Goal: Task Accomplishment & Management: Manage account settings

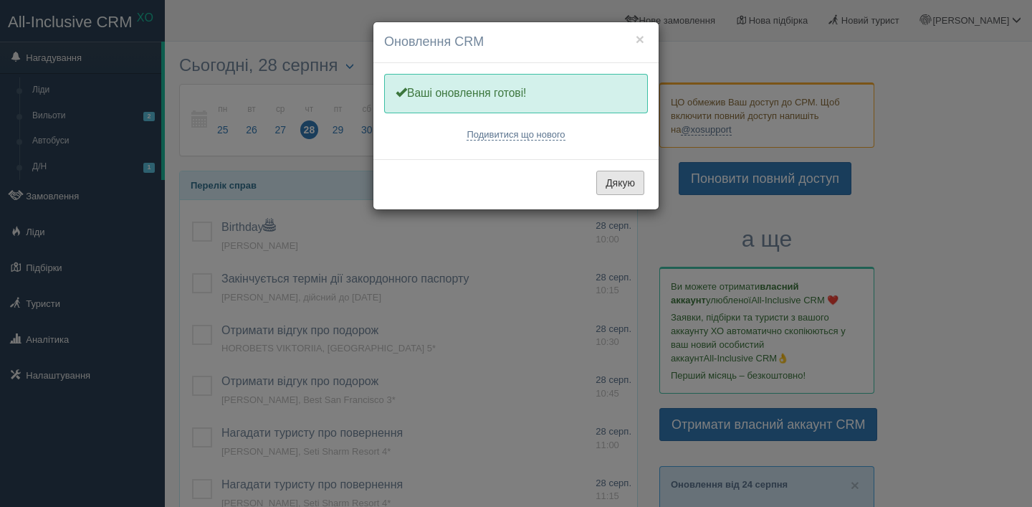
click at [637, 181] on button "Дякую" at bounding box center [620, 183] width 48 height 24
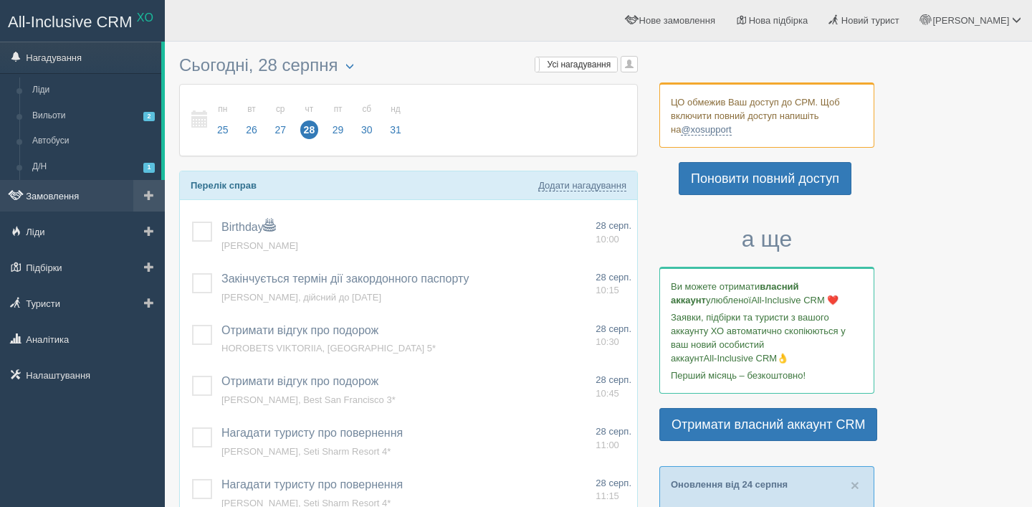
click at [114, 181] on link "Замовлення" at bounding box center [82, 196] width 165 height 32
click at [39, 193] on link "Замовлення" at bounding box center [82, 196] width 165 height 32
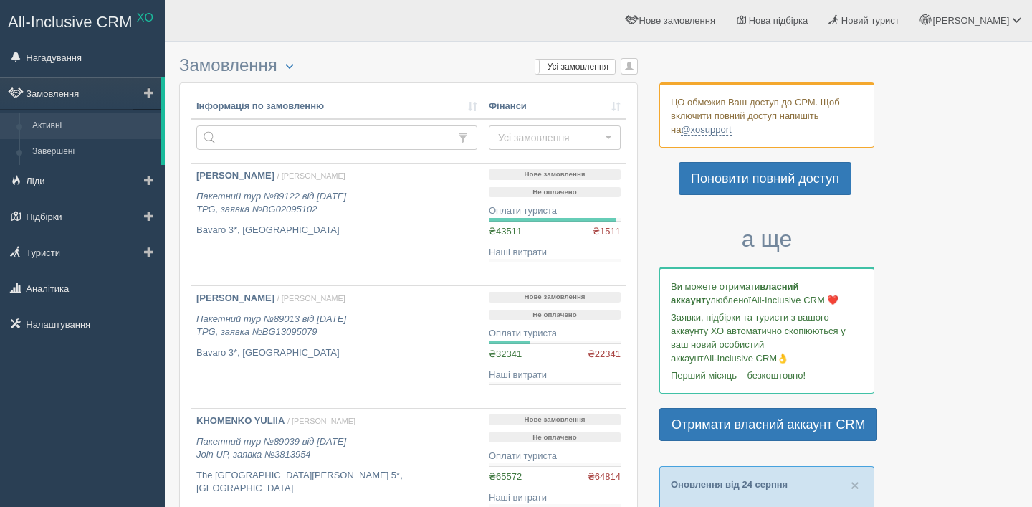
click at [72, 124] on link "Активні" at bounding box center [93, 126] width 135 height 26
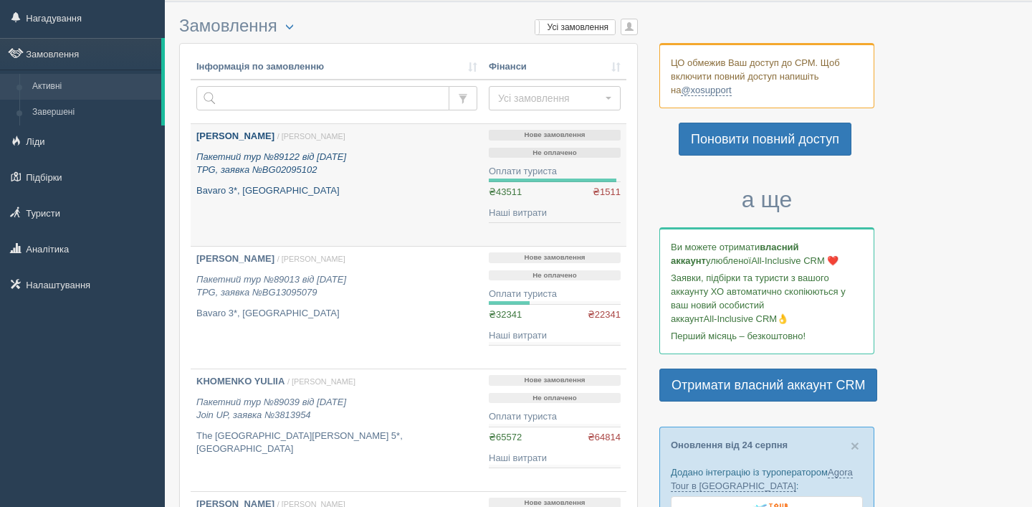
scroll to position [49, 0]
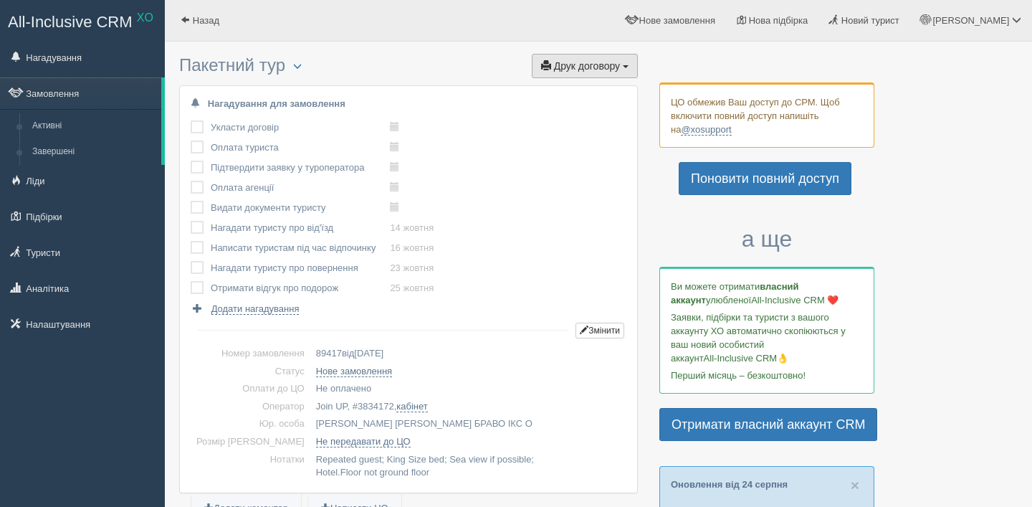
click at [597, 54] on button "Друк договору Друк" at bounding box center [585, 66] width 106 height 24
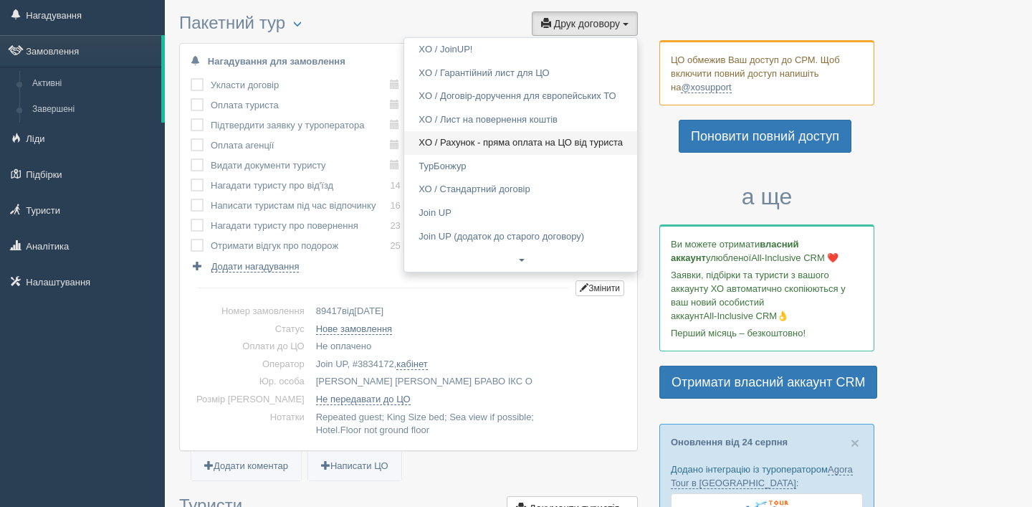
scroll to position [46, 0]
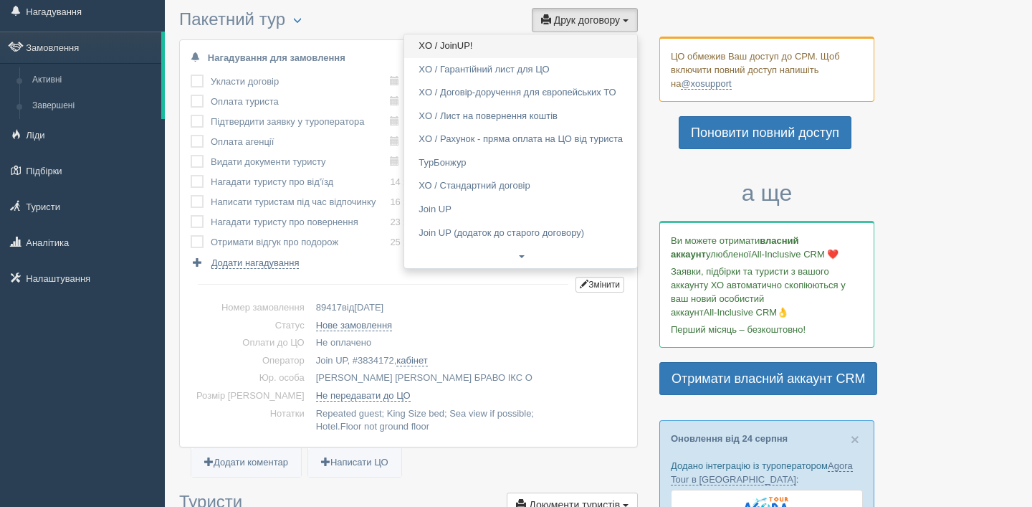
click at [529, 51] on link "XO / JoinUP!" at bounding box center [520, 46] width 233 height 24
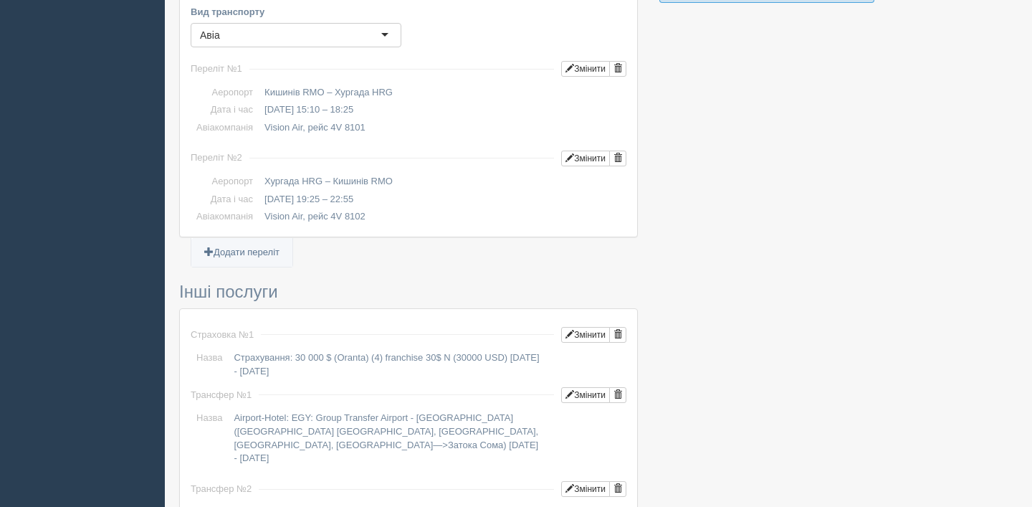
scroll to position [979, 0]
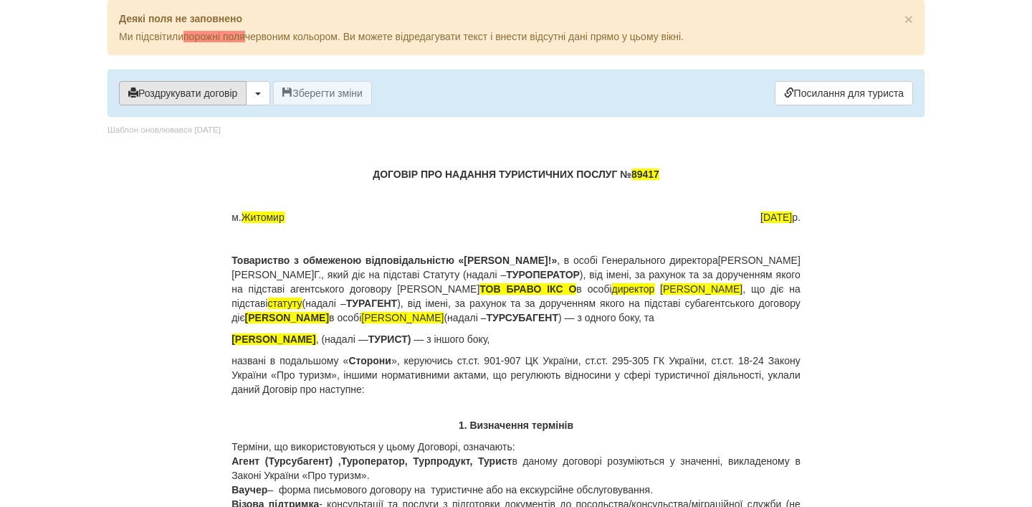
click at [201, 98] on button "Роздрукувати договір" at bounding box center [183, 93] width 128 height 24
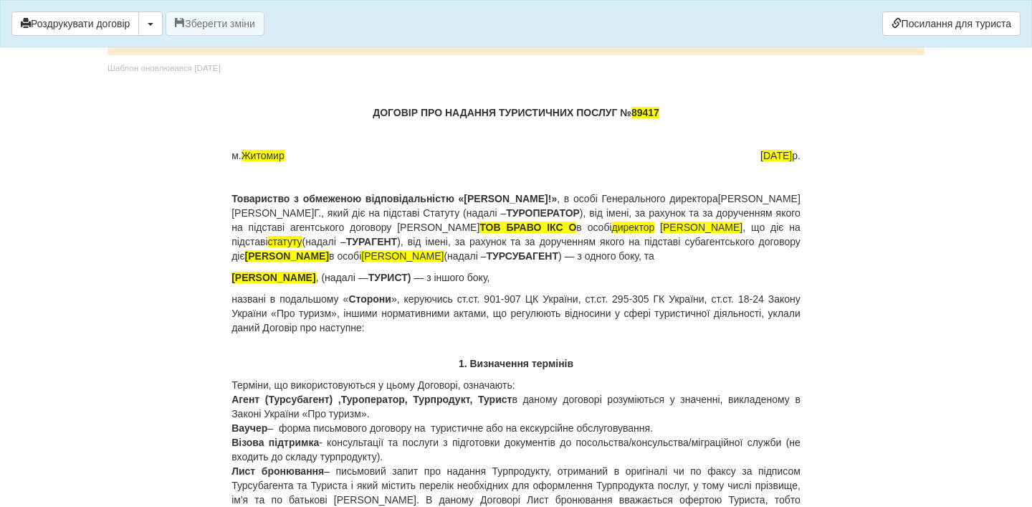
scroll to position [29, 0]
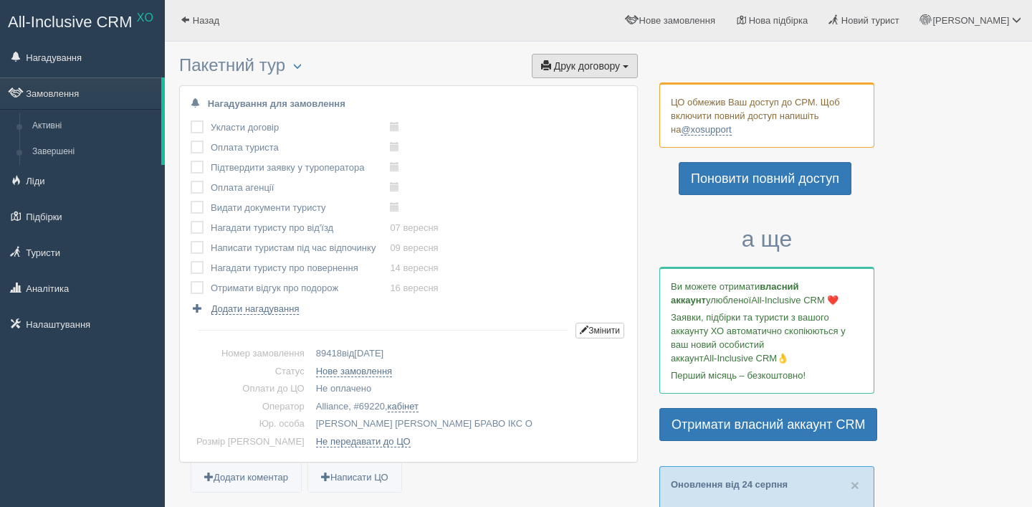
click at [612, 66] on span "Друк договору" at bounding box center [587, 65] width 66 height 11
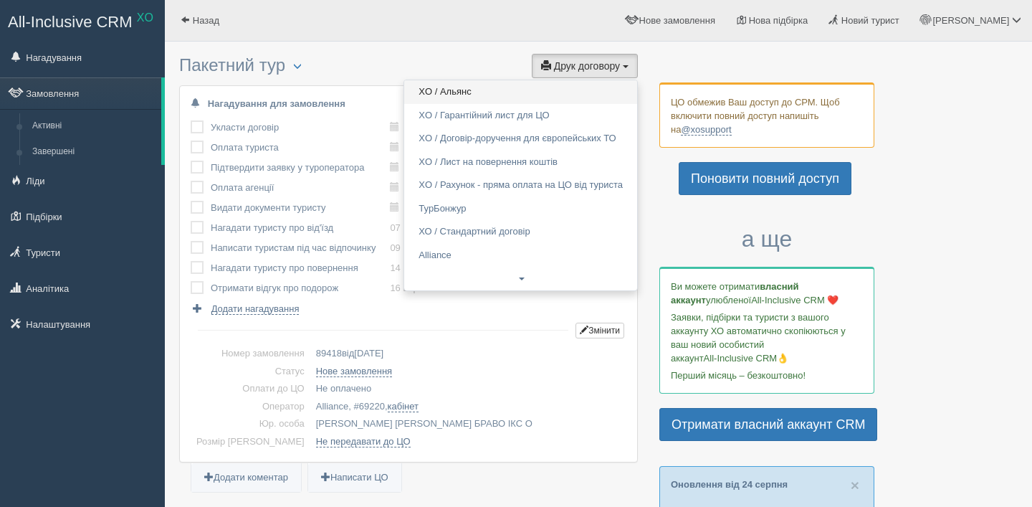
click at [601, 87] on link "XO / Альянс" at bounding box center [520, 92] width 233 height 24
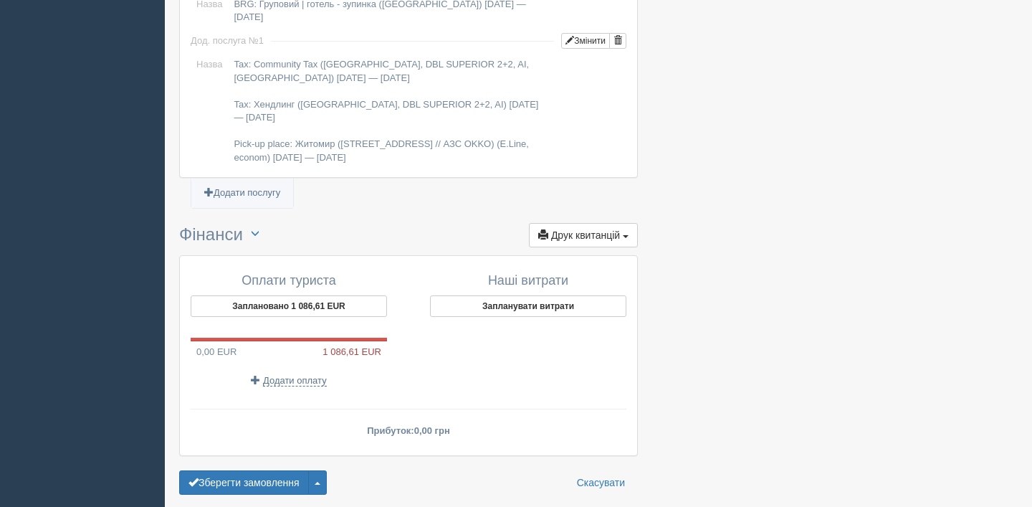
scroll to position [1529, 0]
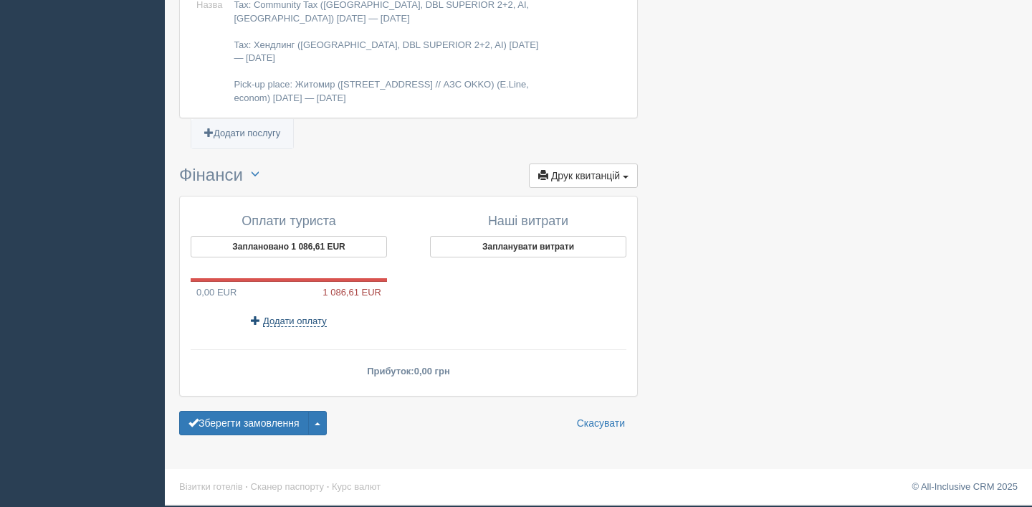
click at [303, 319] on span "Додати оплату" at bounding box center [295, 320] width 64 height 11
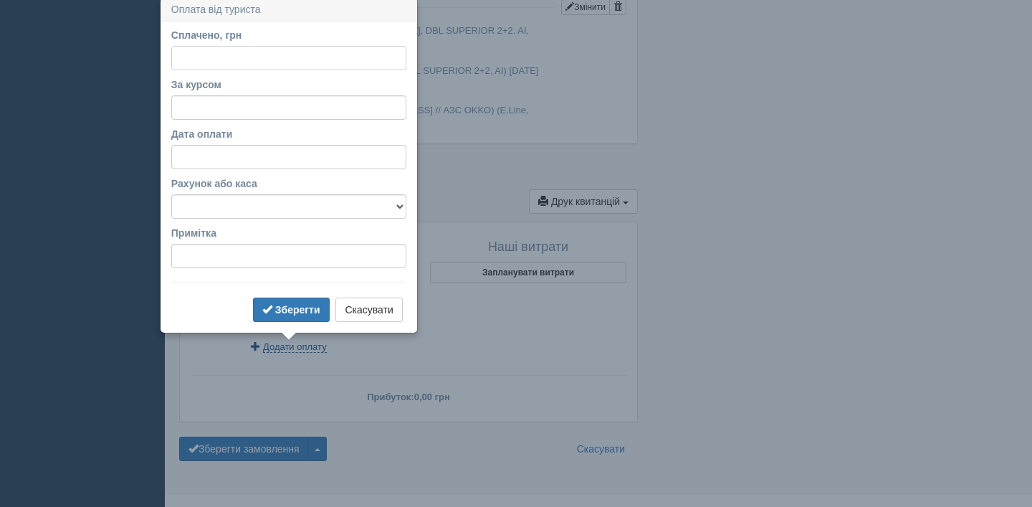
scroll to position [1500, 0]
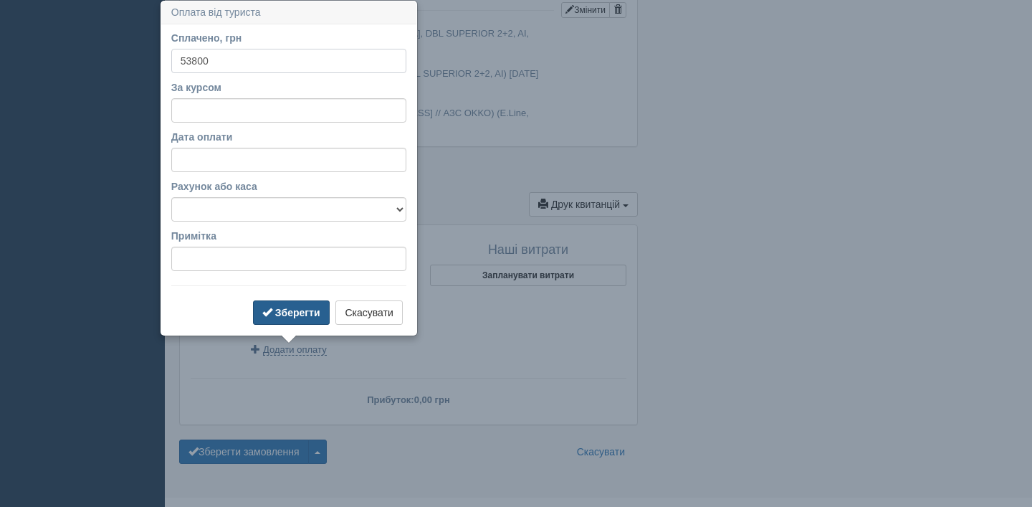
type input "53800"
click at [286, 308] on b "Зберегти" at bounding box center [297, 312] width 45 height 11
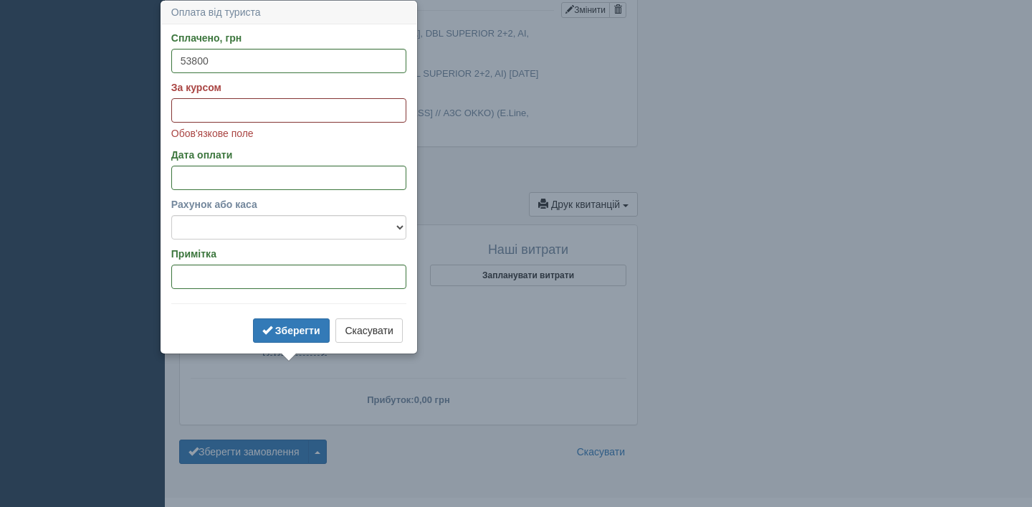
click at [339, 115] on input "За курсом" at bounding box center [288, 110] width 235 height 24
type input "4"
type input "6"
type input "50"
click at [282, 338] on button "Зберегти" at bounding box center [291, 330] width 77 height 24
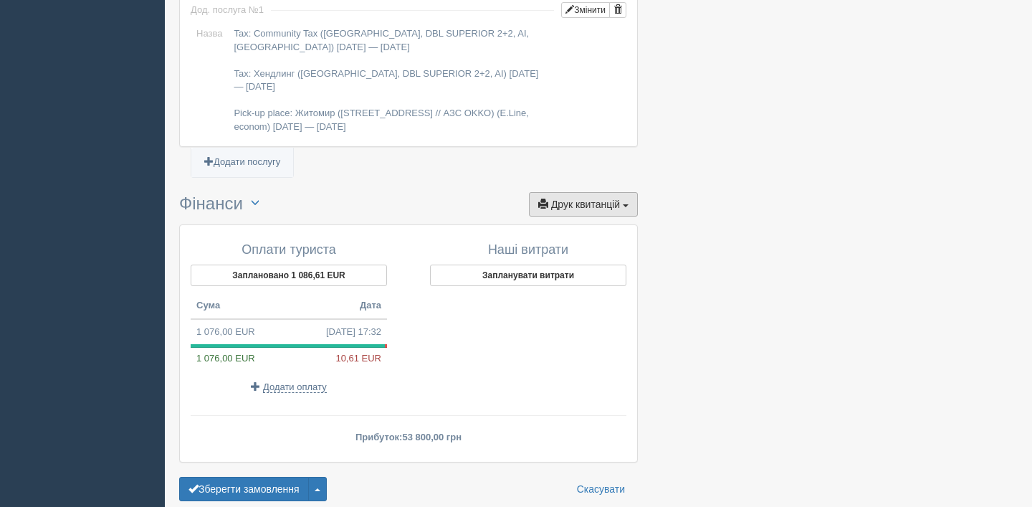
click at [567, 201] on span "Друк квитанцій" at bounding box center [585, 204] width 69 height 11
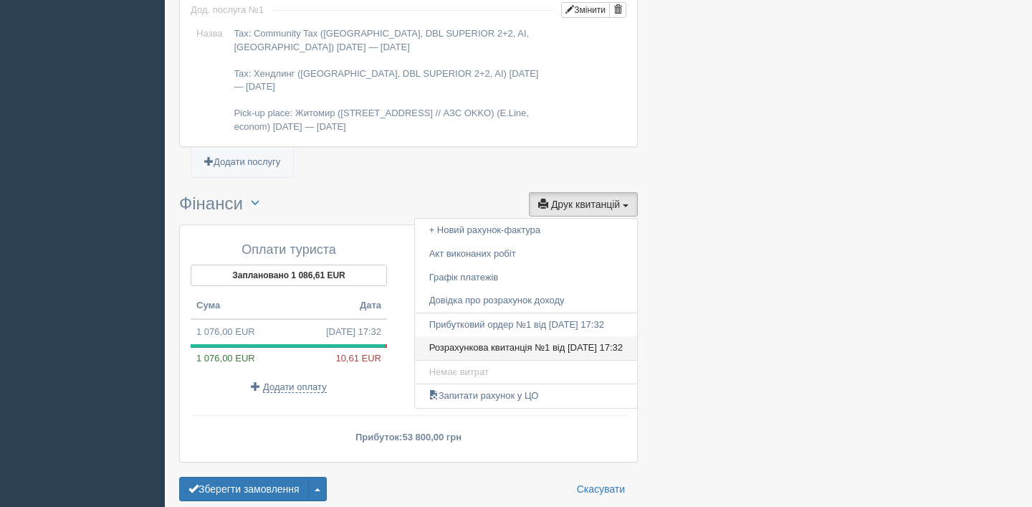
click at [554, 344] on link "Розрахункова квитанція №1 від [DATE] 17:32" at bounding box center [526, 348] width 222 height 24
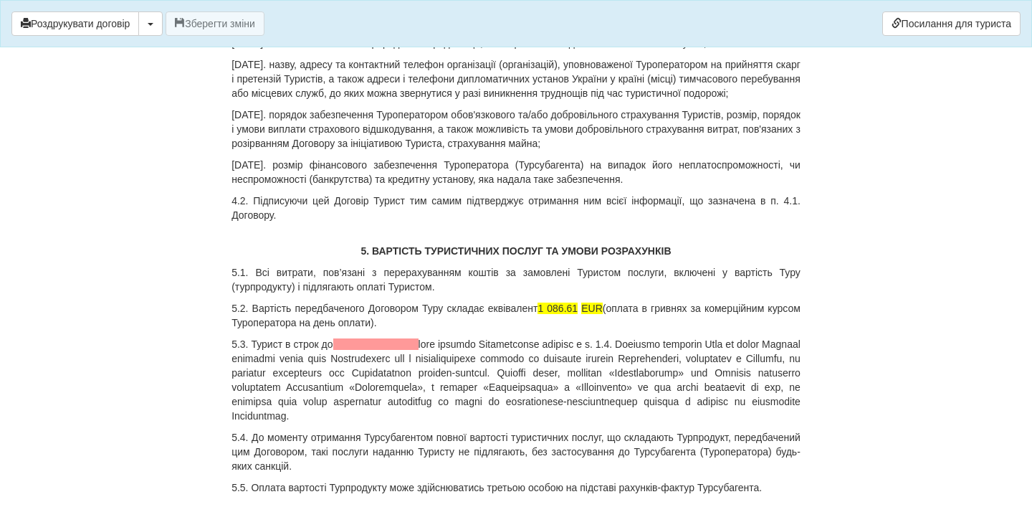
scroll to position [1941, 0]
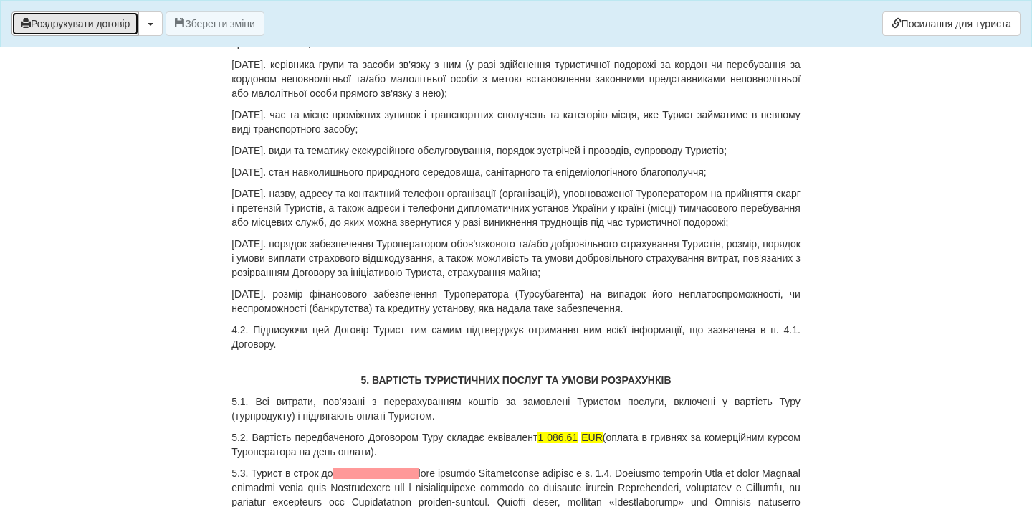
click at [75, 26] on button "Роздрукувати договір" at bounding box center [75, 23] width 128 height 24
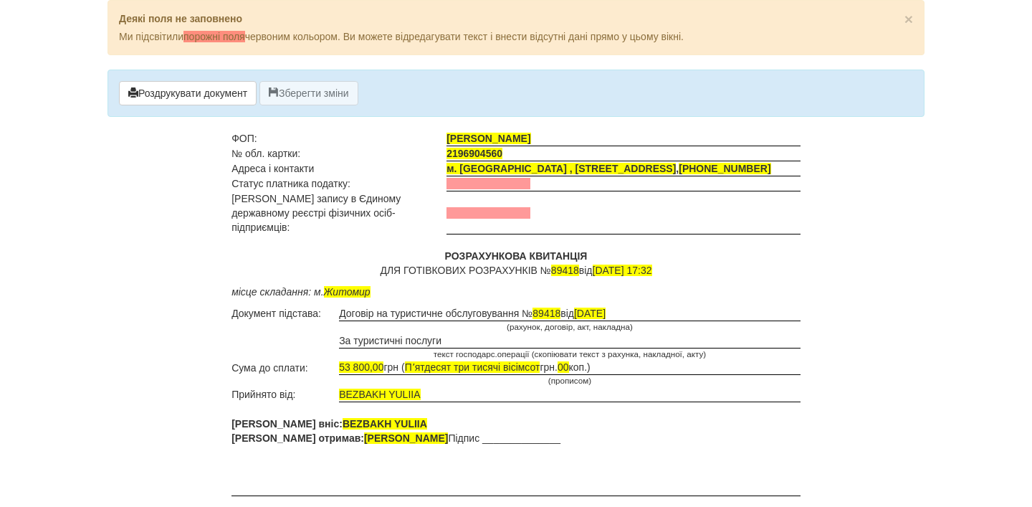
click at [169, 105] on div "Роздрукувати документ Зберегти зміни" at bounding box center [516, 93] width 817 height 47
click at [173, 94] on button "Роздрукувати документ" at bounding box center [188, 93] width 138 height 24
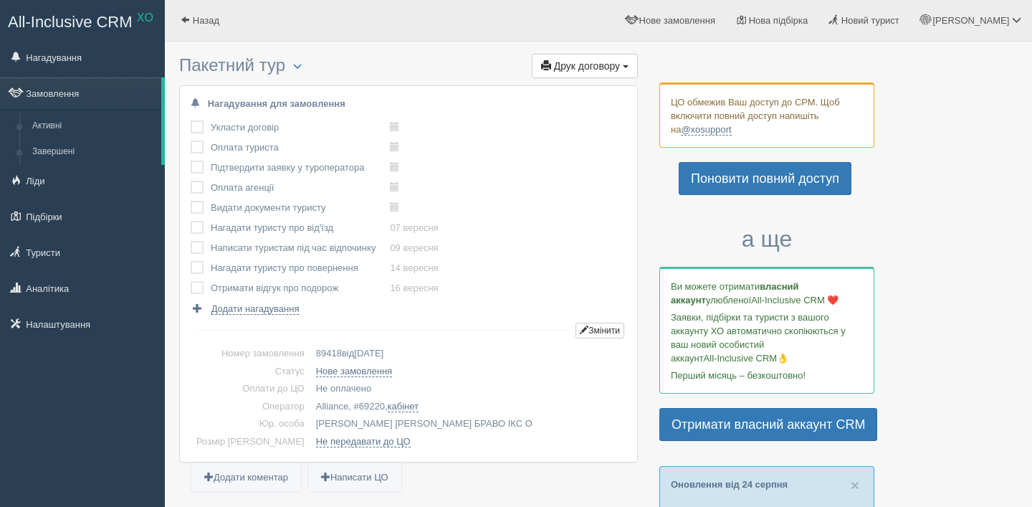
scroll to position [1500, 0]
